Goal: Transaction & Acquisition: Download file/media

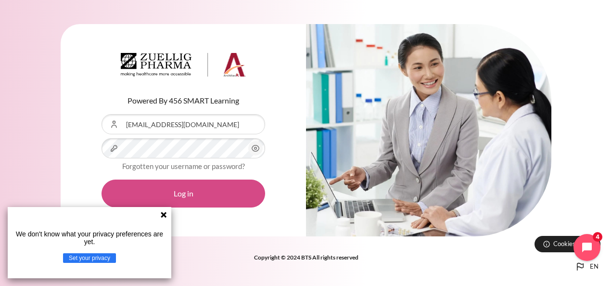
drag, startPoint x: 162, startPoint y: 214, endPoint x: 177, endPoint y: 205, distance: 17.0
click at [162, 215] on icon at bounding box center [164, 215] width 8 height 8
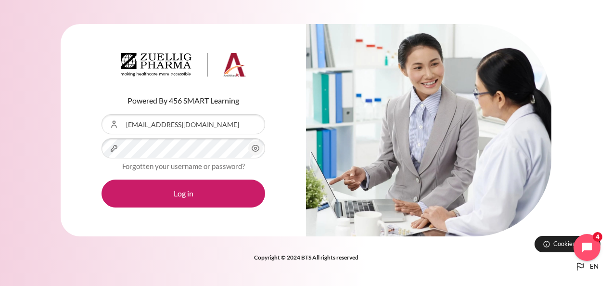
click at [254, 152] on icon "Content" at bounding box center [256, 148] width 12 height 12
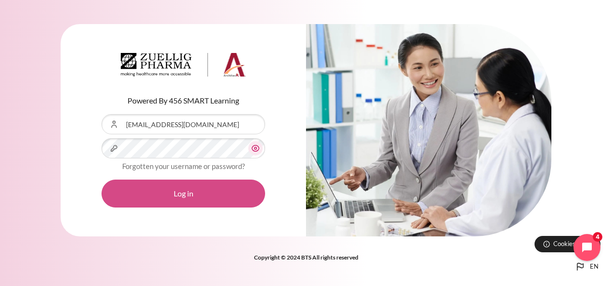
click at [190, 197] on button "Log in" at bounding box center [184, 193] width 164 height 28
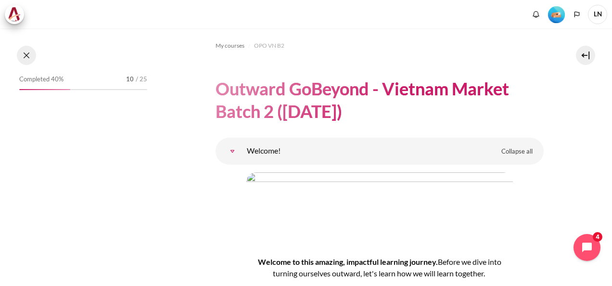
click at [24, 54] on button at bounding box center [26, 55] width 19 height 19
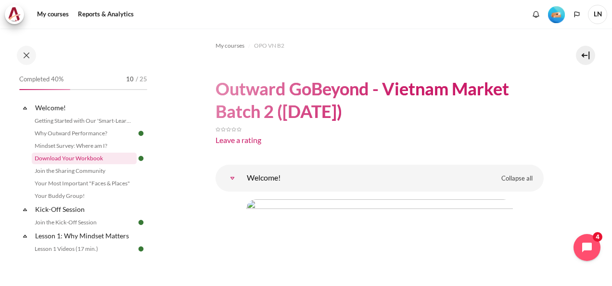
click at [86, 157] on link "Download Your Workbook" at bounding box center [84, 159] width 105 height 12
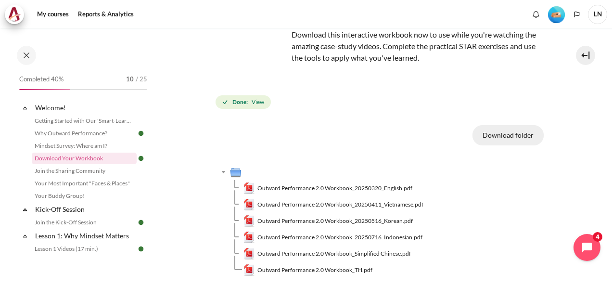
scroll to position [96, 0]
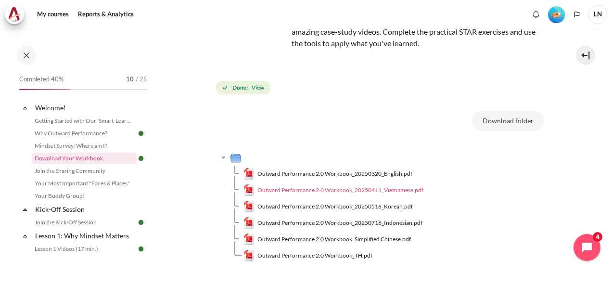
click at [350, 190] on span "Outward Performance 2.0 Workbook_20250411_Vietnamese.pdf" at bounding box center [340, 190] width 166 height 9
